Goal: Information Seeking & Learning: Learn about a topic

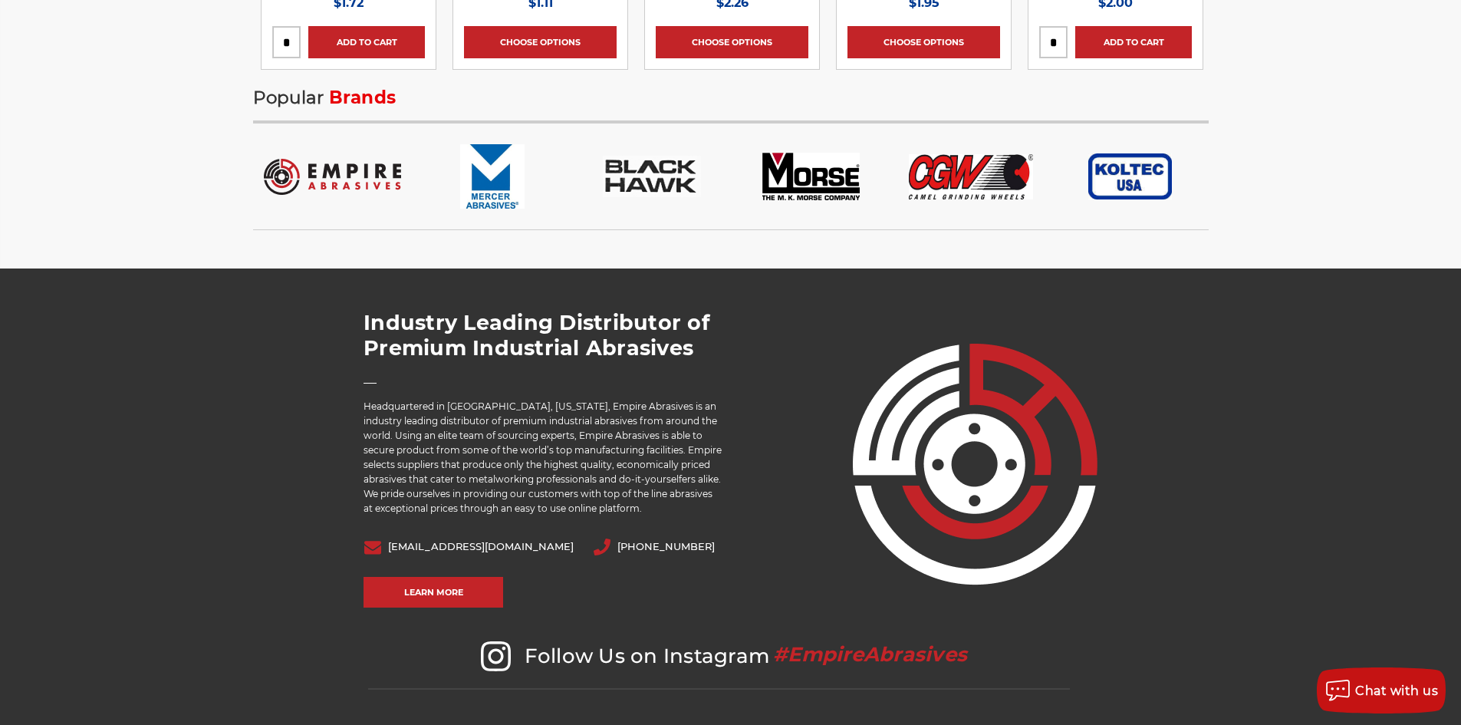
scroll to position [3154, 0]
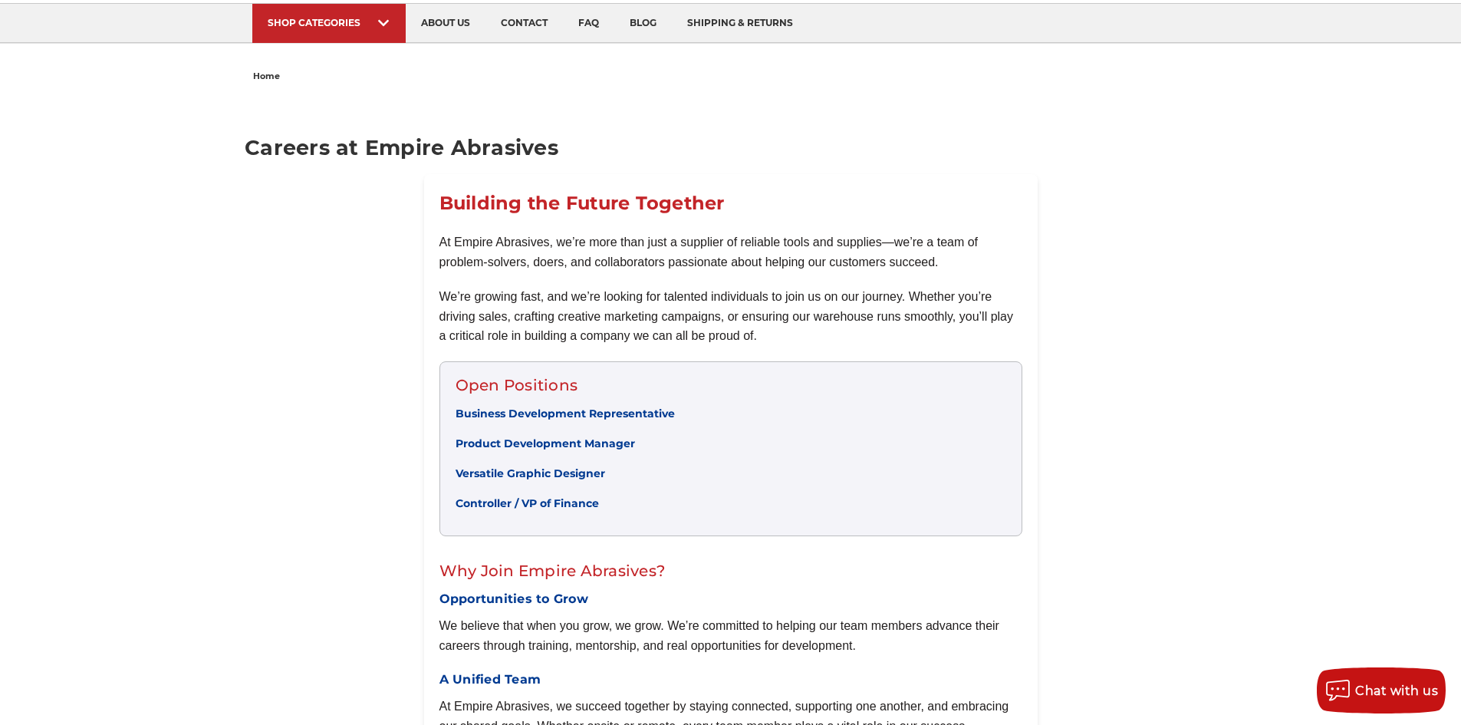
click at [550, 446] on link "Product Development Manager" at bounding box center [545, 443] width 179 height 14
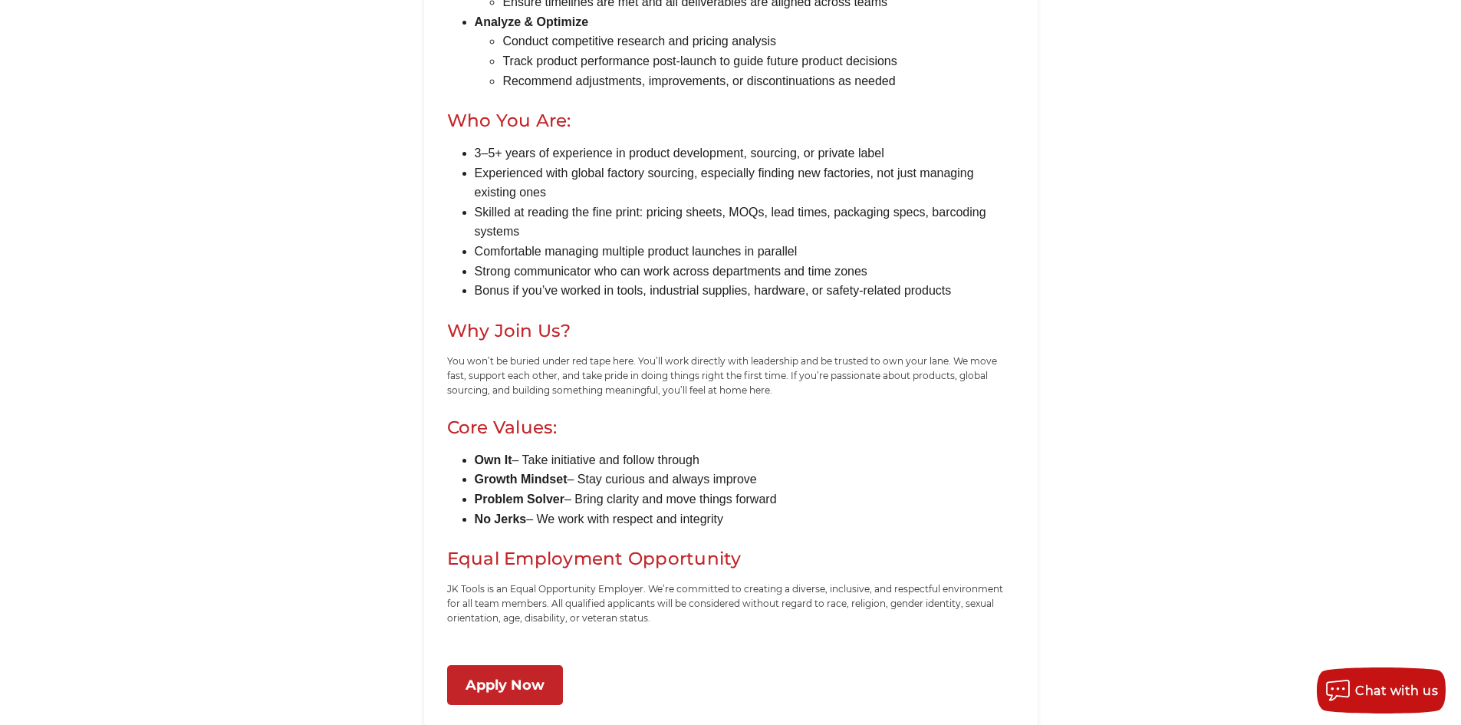
scroll to position [1110, 0]
